Goal: Find contact information: Find contact information

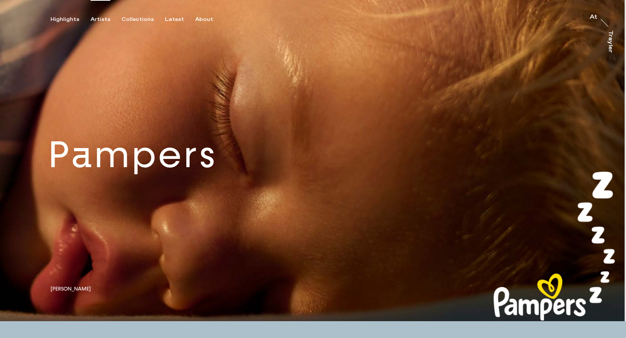
click at [97, 19] on div "Artists" at bounding box center [100, 19] width 20 height 7
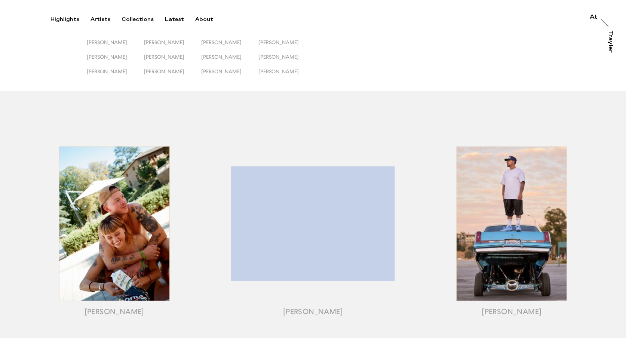
click at [79, 19] on button "Highlights" at bounding box center [70, 19] width 40 height 7
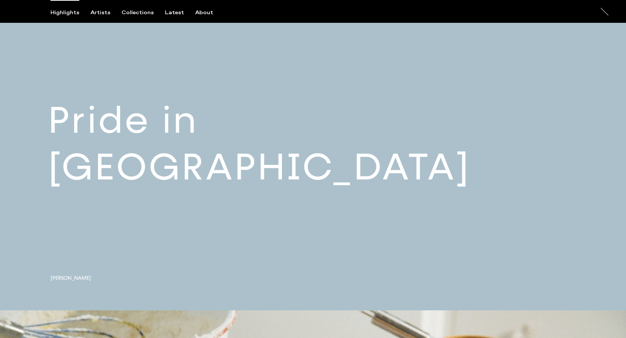
scroll to position [26, 0]
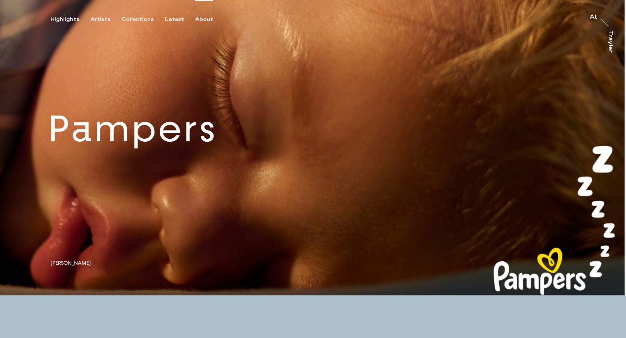
click at [201, 18] on div "About" at bounding box center [204, 19] width 18 height 7
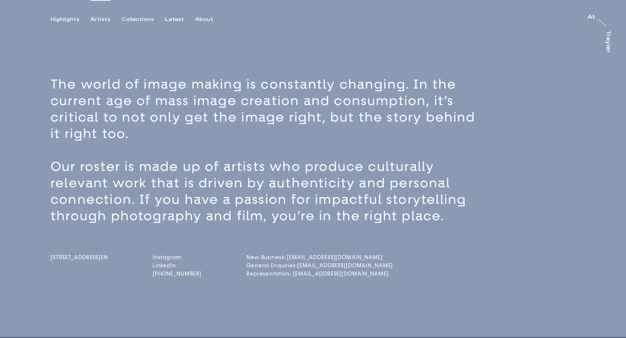
click at [105, 21] on div "Artists" at bounding box center [100, 19] width 20 height 7
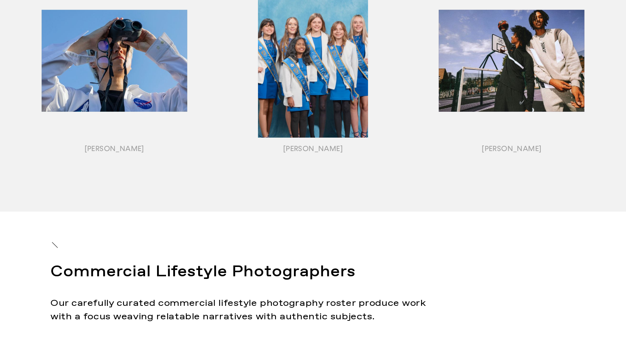
scroll to position [991, 0]
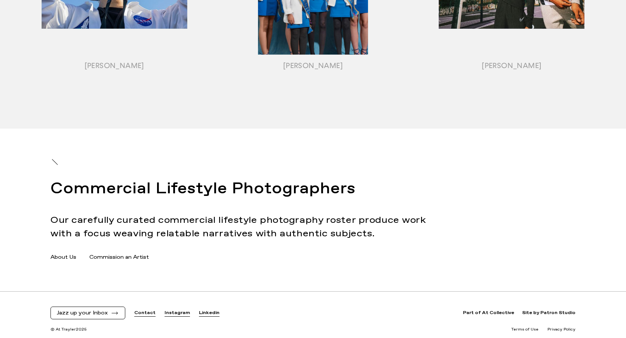
click at [145, 258] on link "Commission an Artist" at bounding box center [118, 258] width 59 height 8
